Goal: Task Accomplishment & Management: Complete application form

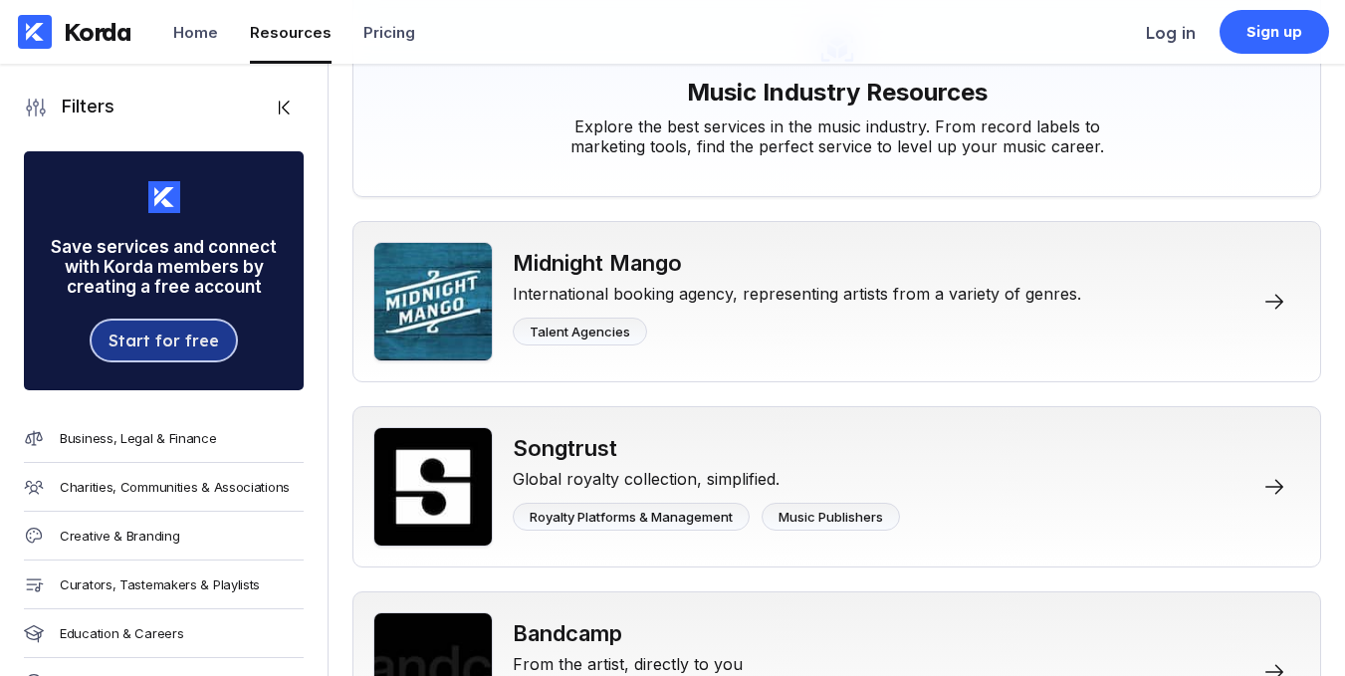
click at [149, 350] on div "Start for free" at bounding box center [162, 340] width 109 height 20
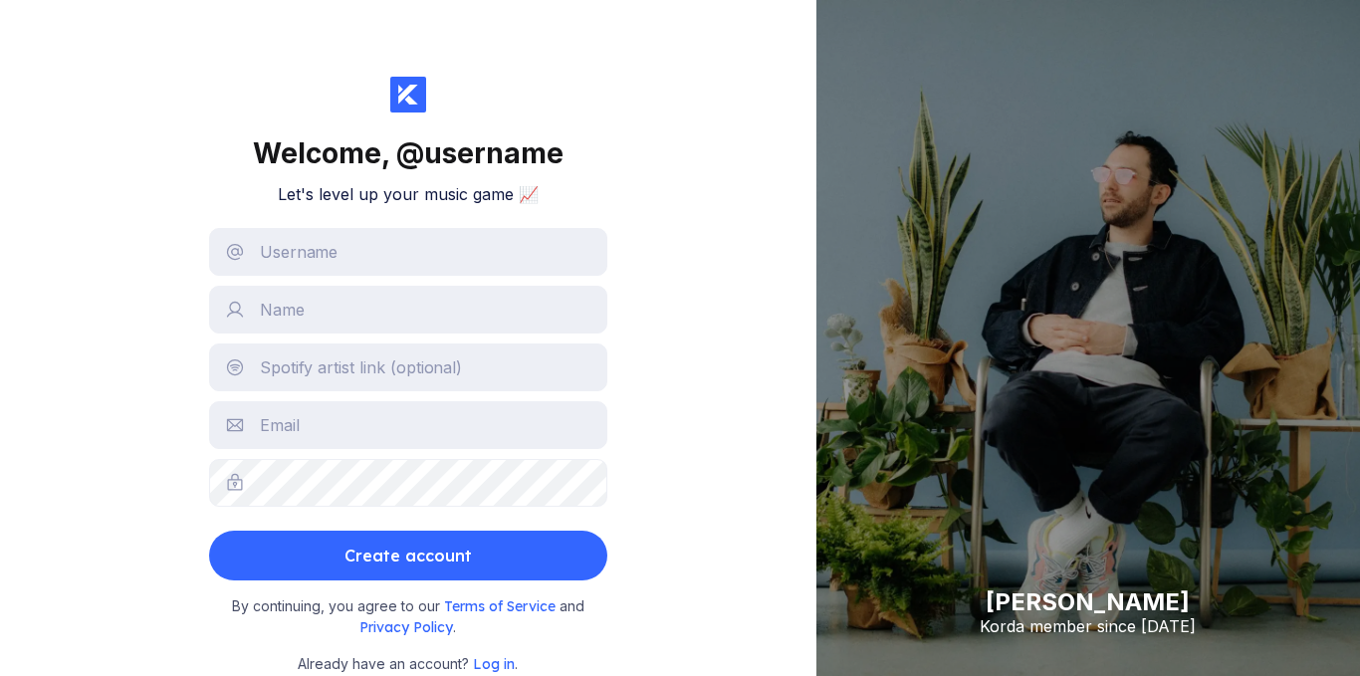
scroll to position [4, 0]
click at [415, 256] on input "text" at bounding box center [408, 252] width 398 height 48
type input "RVRND"
click at [354, 298] on input "text" at bounding box center [408, 310] width 398 height 48
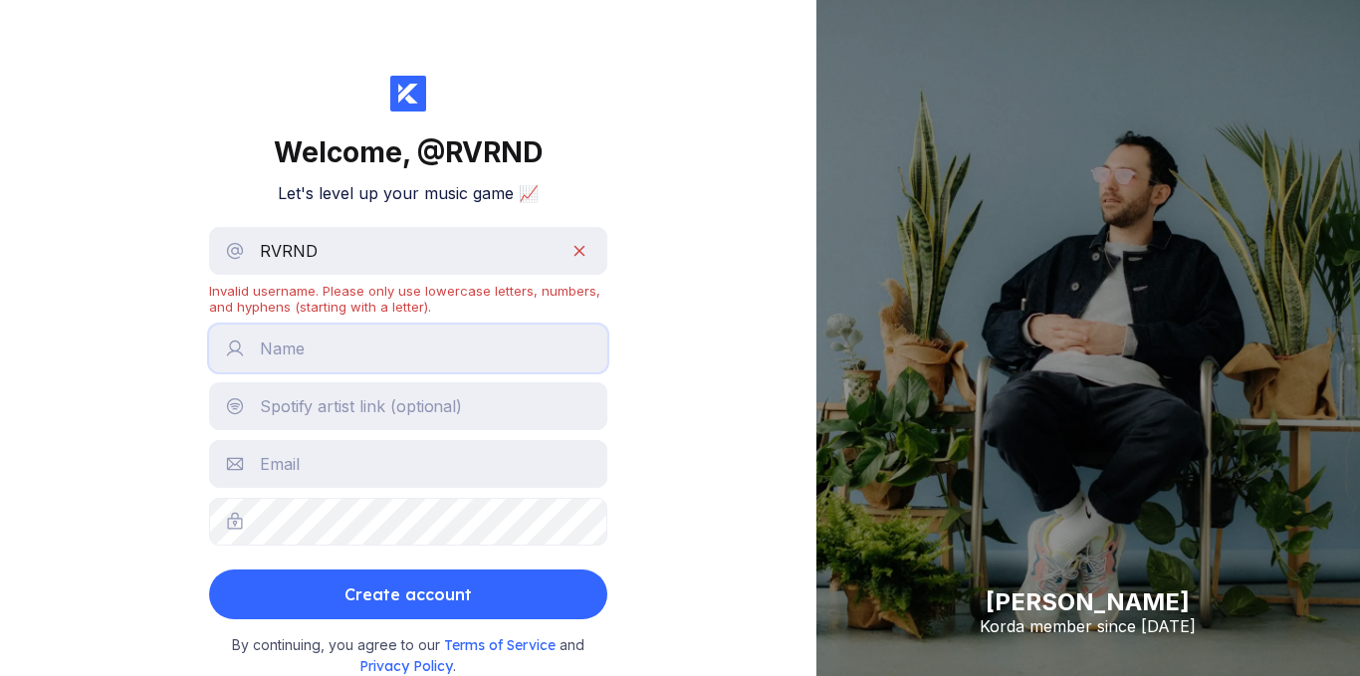
type input "Tatenda"
click at [576, 252] on input "RVRND" at bounding box center [408, 251] width 398 height 48
click at [413, 397] on input "text" at bounding box center [408, 406] width 398 height 48
click at [321, 461] on input "text" at bounding box center [408, 464] width 398 height 48
type input "[EMAIL_ADDRESS][DOMAIN_NAME]"
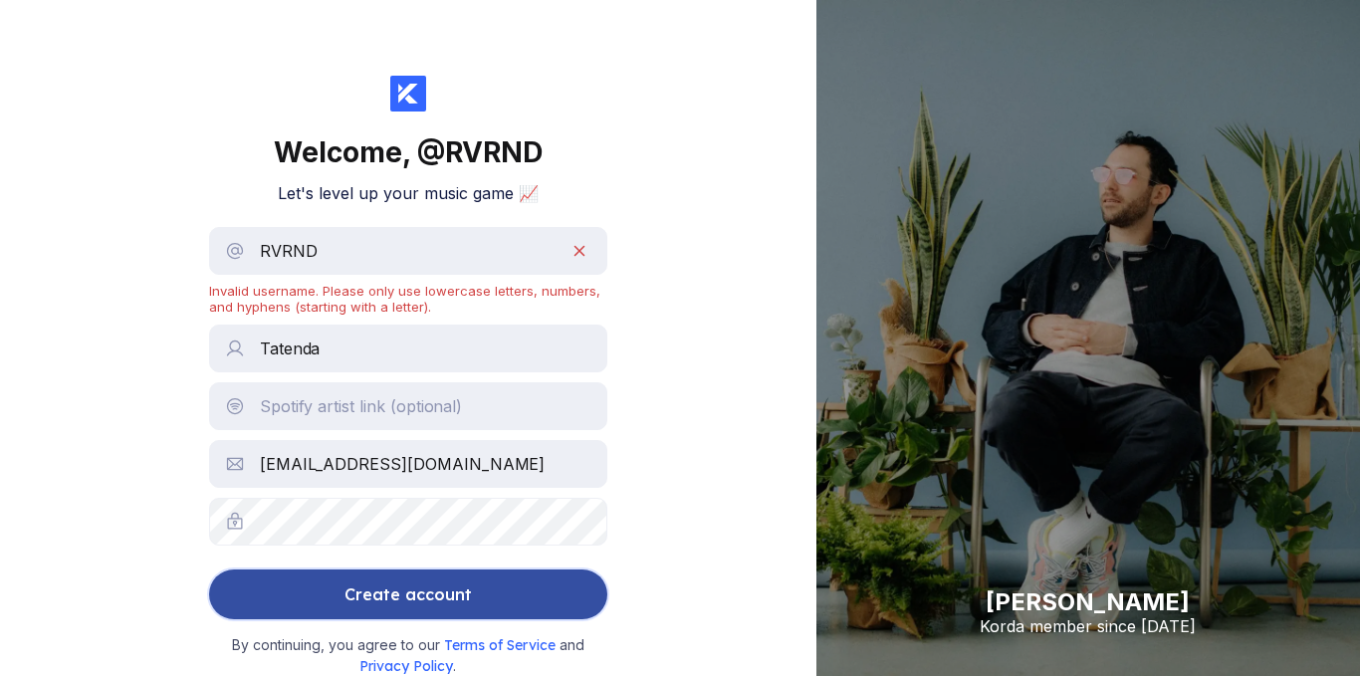
click at [384, 609] on div "Create account" at bounding box center [407, 594] width 127 height 40
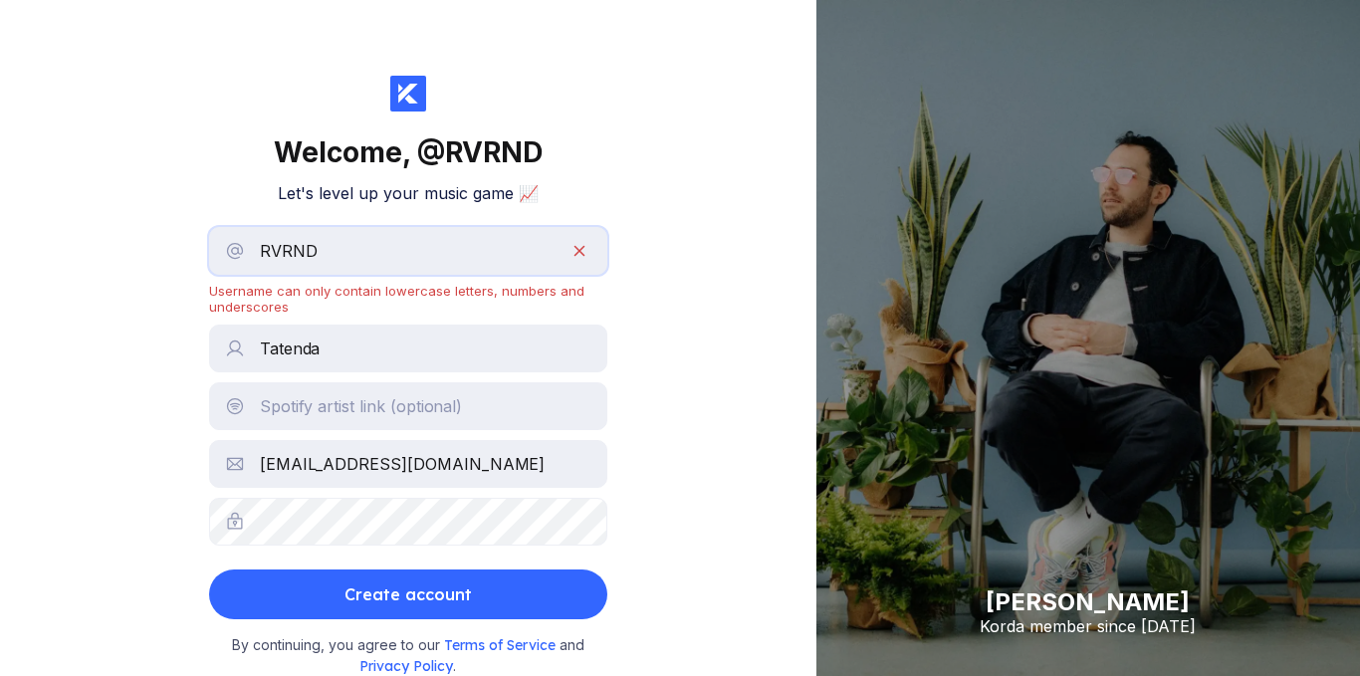
click at [557, 261] on input "RVRND" at bounding box center [408, 251] width 398 height 48
click at [413, 254] on input "RVRNd" at bounding box center [408, 251] width 398 height 48
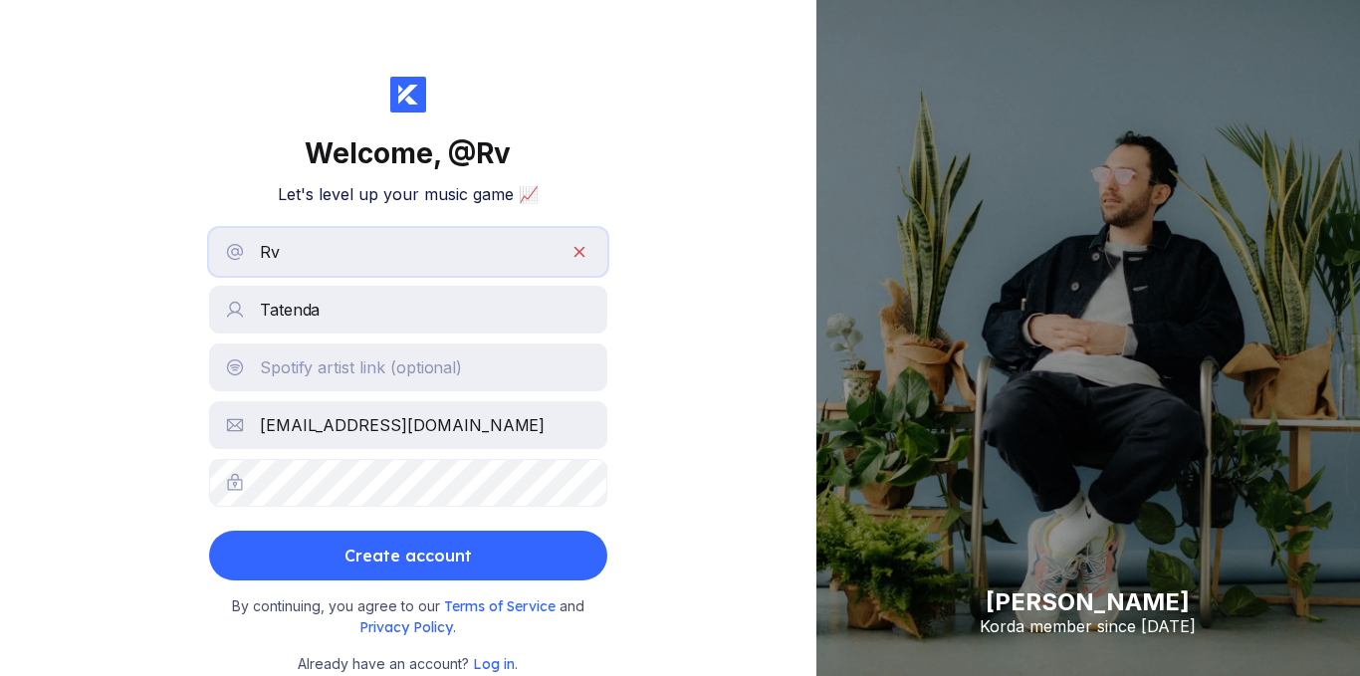
type input "R"
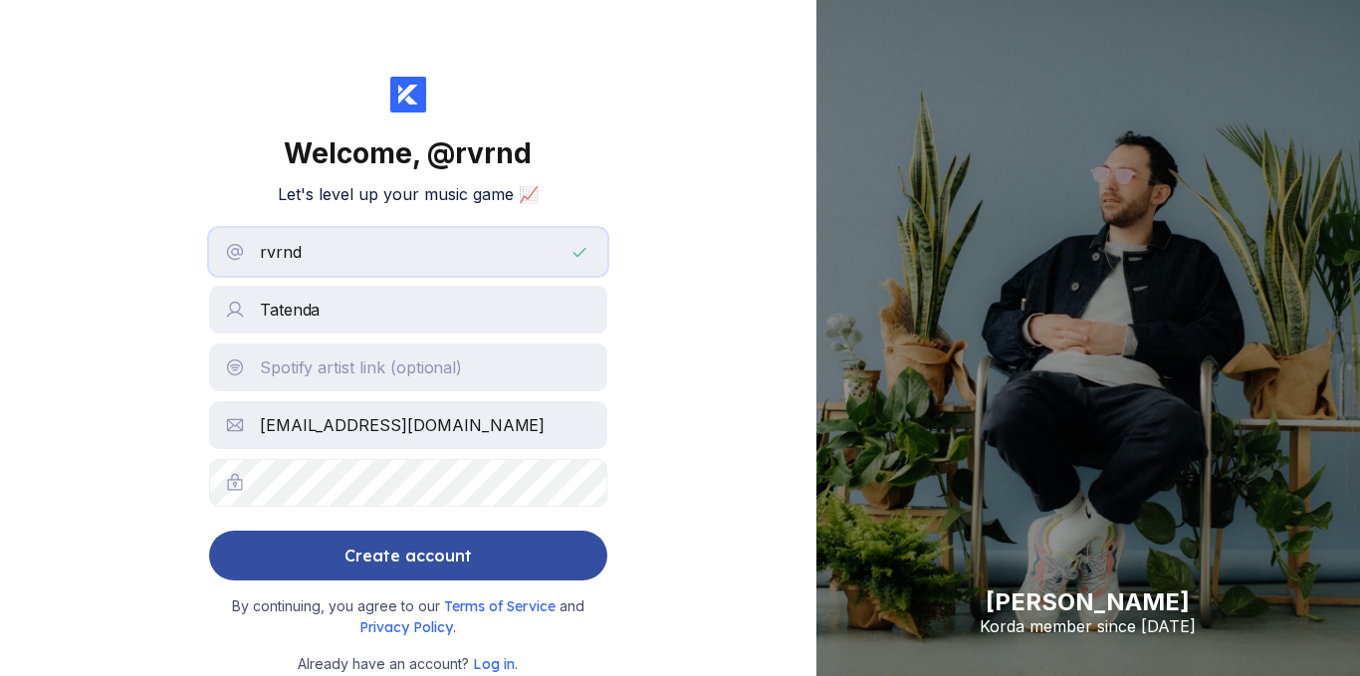
type input "rvrnd"
click at [410, 551] on div "Create account" at bounding box center [407, 556] width 127 height 40
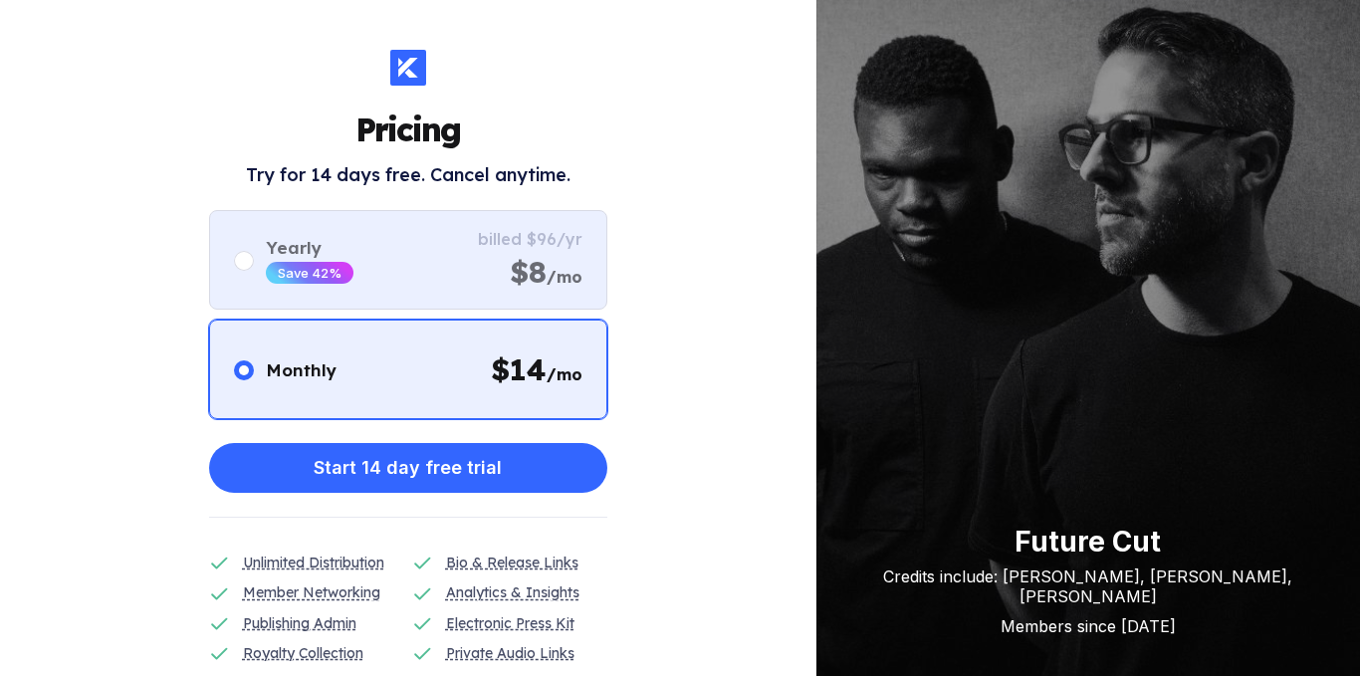
click at [571, 259] on div "$8 /mo" at bounding box center [546, 272] width 73 height 38
radio input "false"
radio input "true"
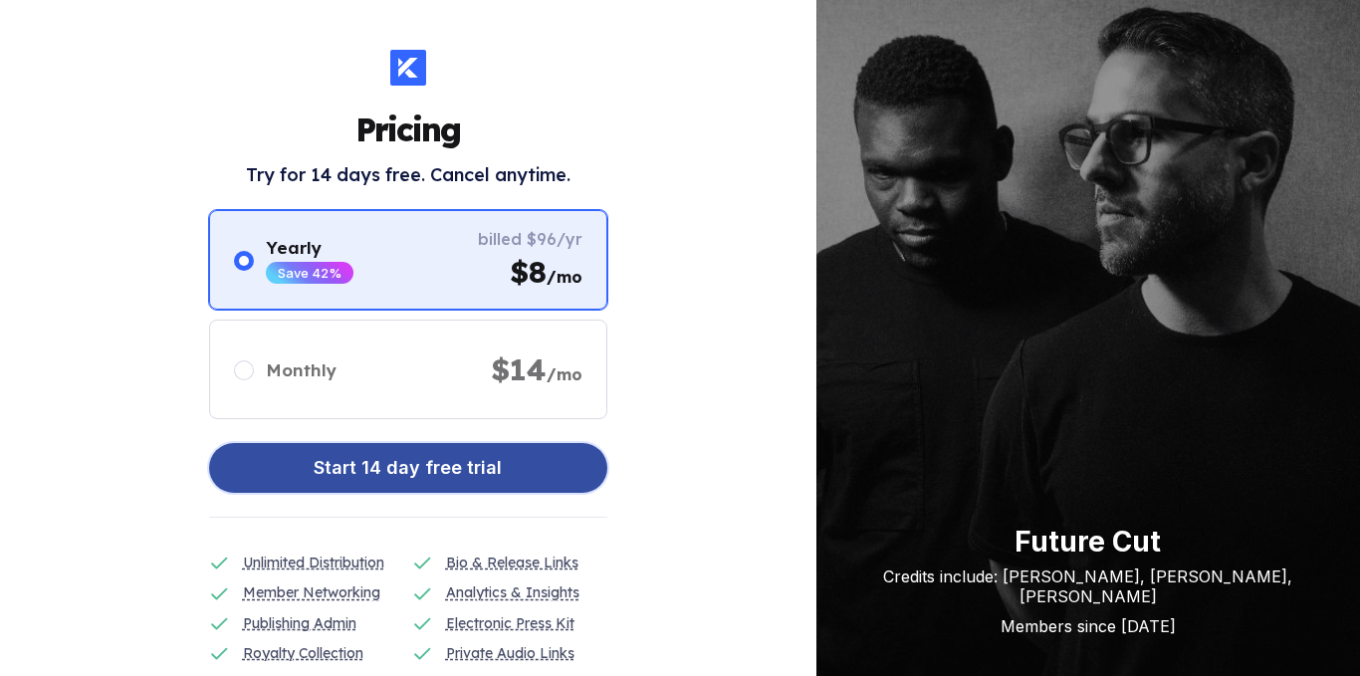
click at [466, 467] on div "Start 14 day free trial" at bounding box center [408, 468] width 188 height 40
